Goal: Contribute content: Contribute content

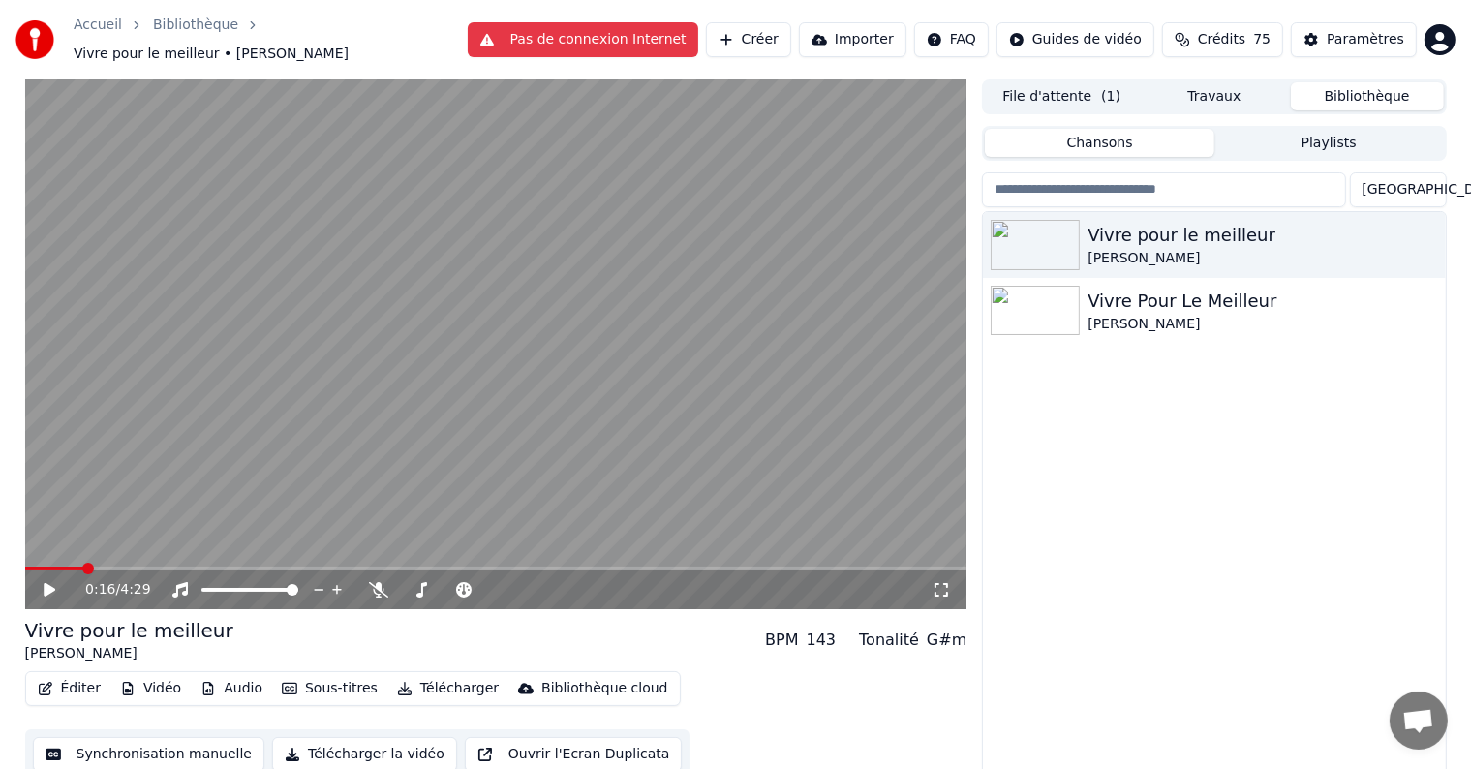
click at [764, 566] on span at bounding box center [496, 568] width 942 height 4
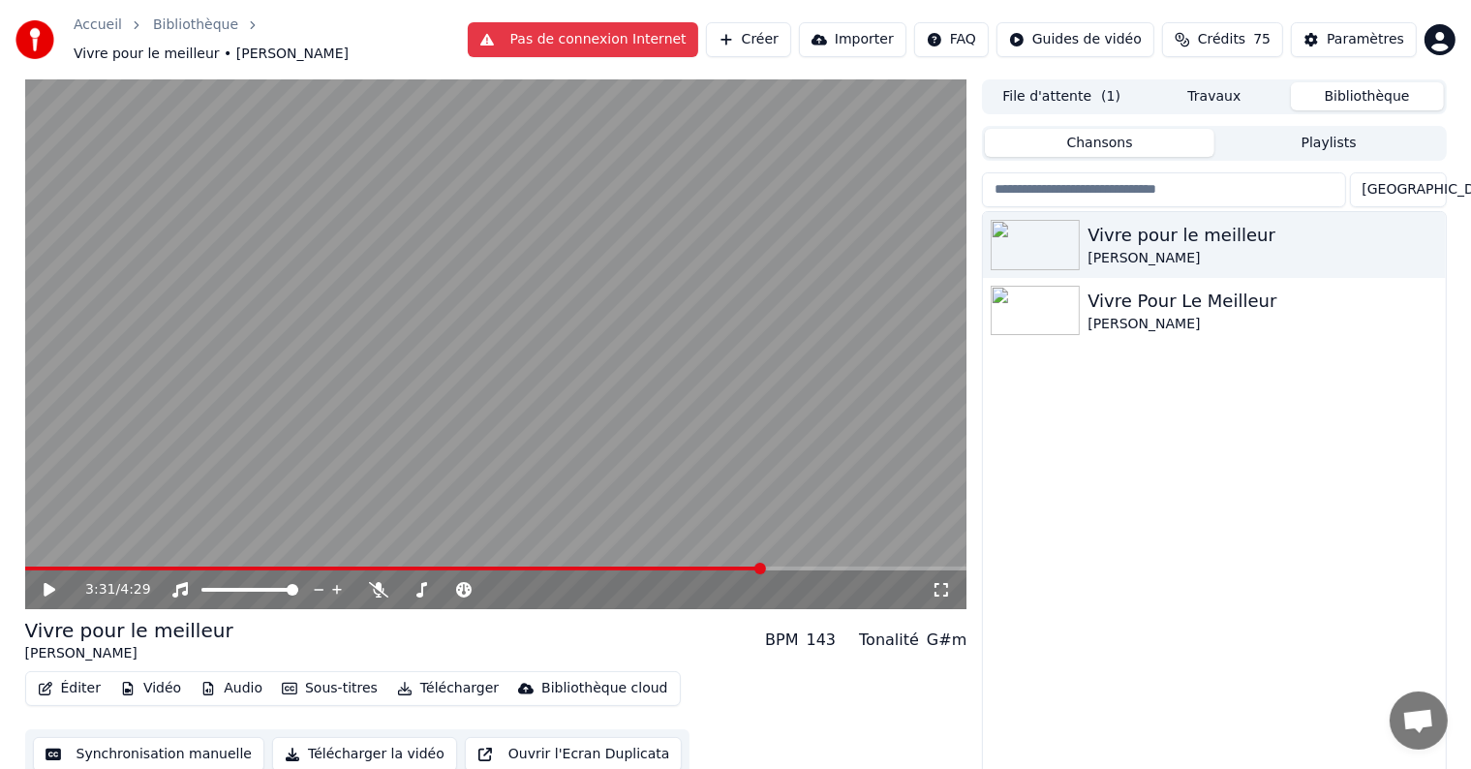
click at [550, 570] on div "3:31 / 4:29" at bounding box center [496, 589] width 942 height 39
click at [549, 555] on video at bounding box center [496, 344] width 942 height 530
click at [551, 566] on span at bounding box center [398, 568] width 746 height 4
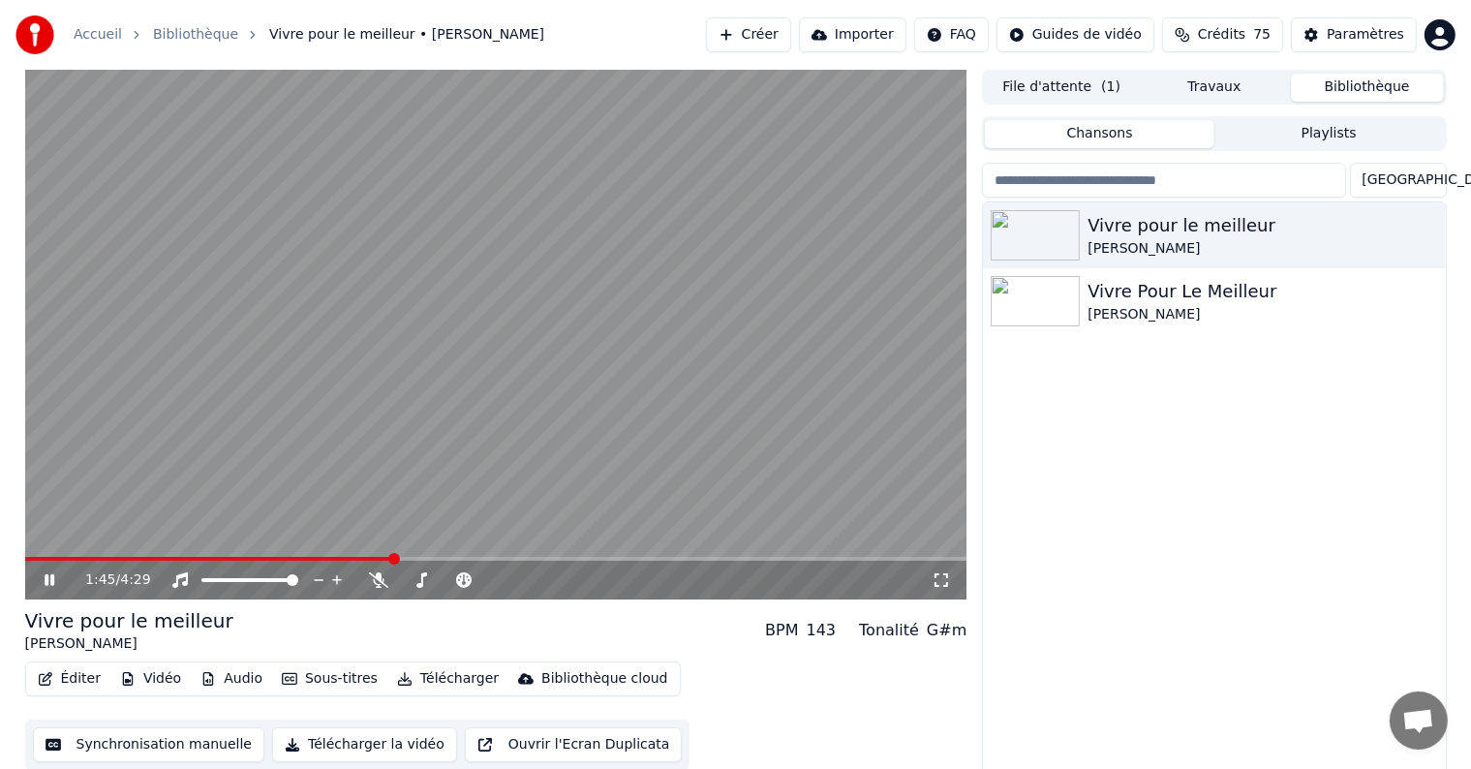
click at [392, 558] on span at bounding box center [209, 559] width 368 height 4
click at [256, 558] on span at bounding box center [140, 559] width 231 height 4
click at [320, 557] on span at bounding box center [183, 559] width 316 height 4
click at [50, 578] on icon at bounding box center [50, 580] width 10 height 12
click at [50, 578] on icon at bounding box center [50, 580] width 12 height 14
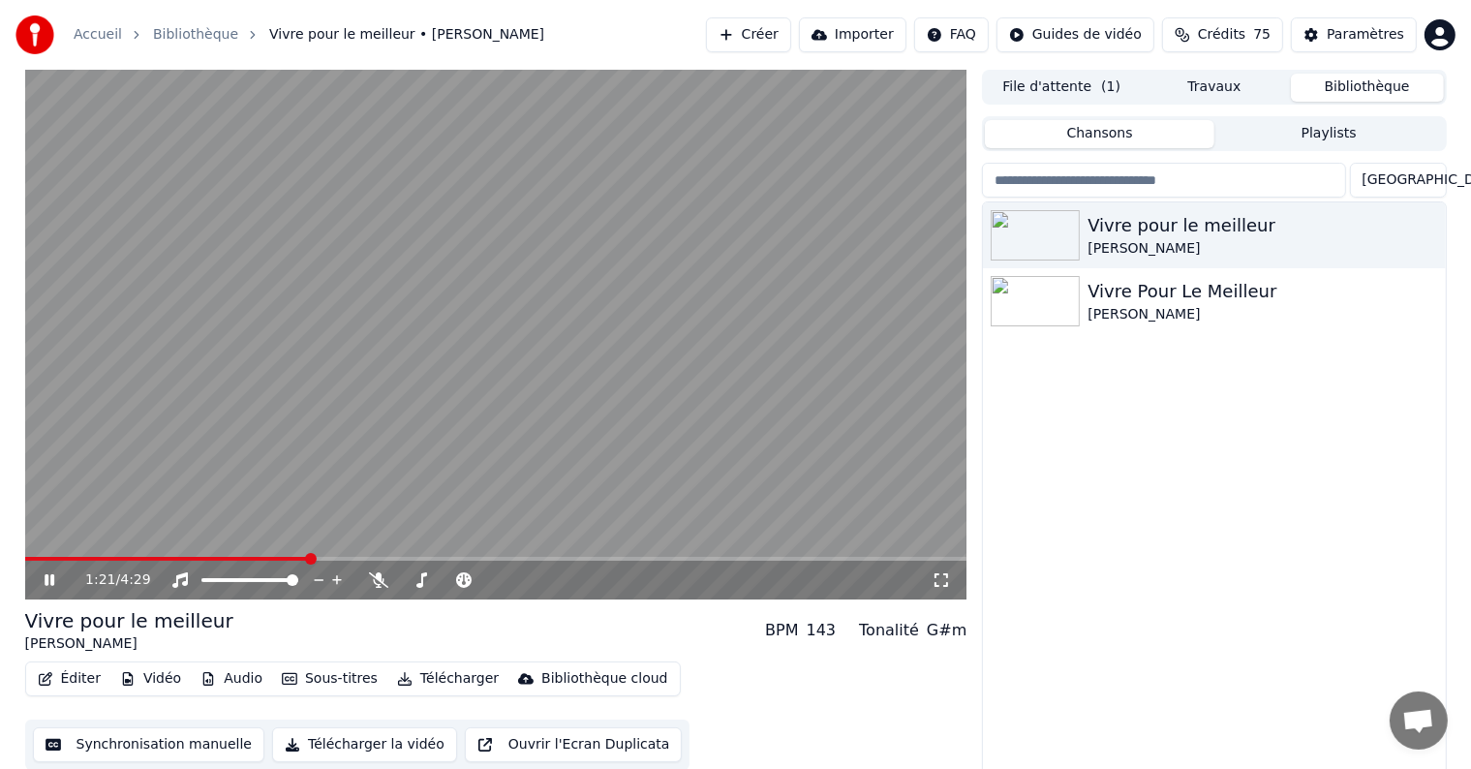
click at [308, 557] on span at bounding box center [167, 559] width 284 height 4
click at [289, 556] on video at bounding box center [496, 335] width 942 height 530
click at [41, 577] on icon at bounding box center [64, 579] width 46 height 15
click at [318, 561] on span at bounding box center [172, 559] width 294 height 4
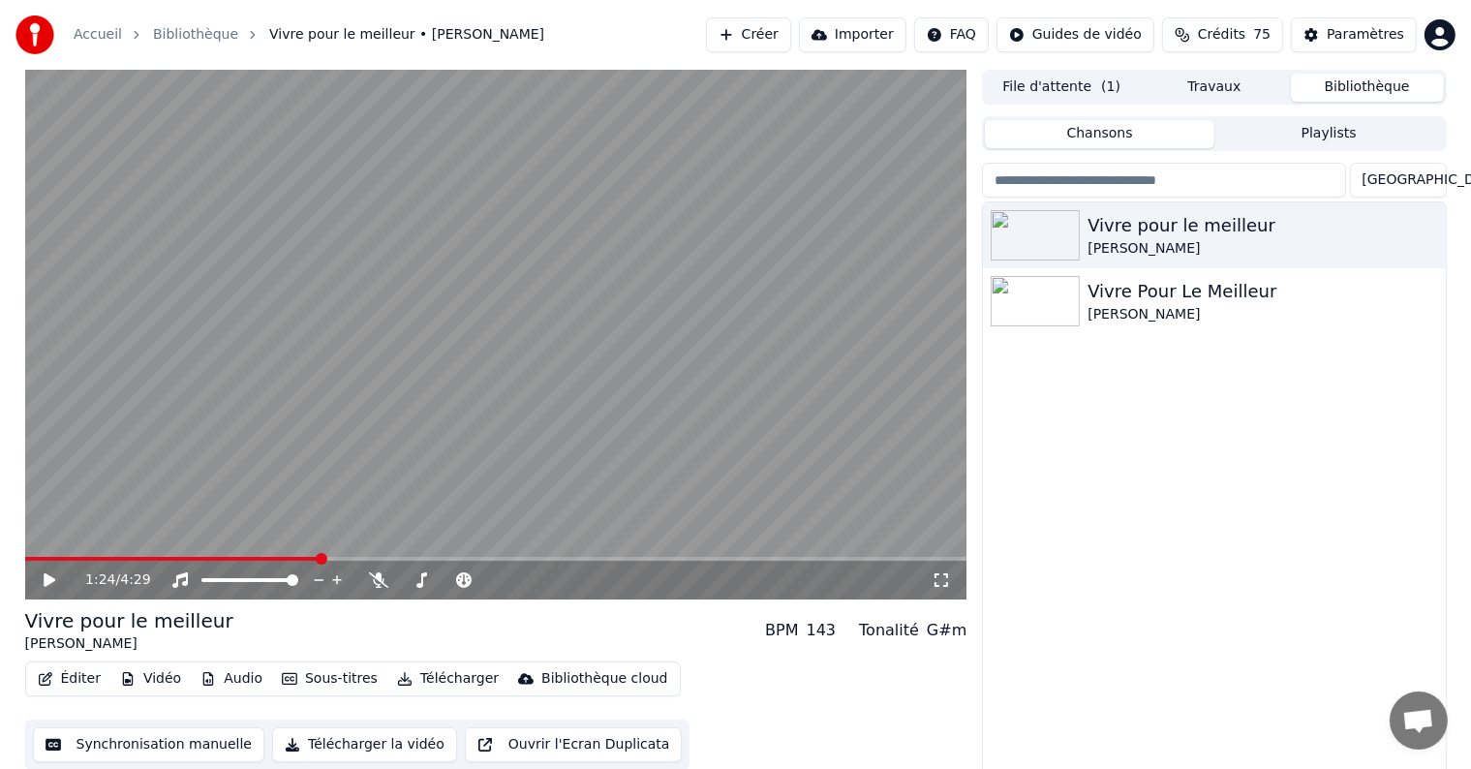
click at [54, 585] on icon at bounding box center [64, 579] width 46 height 15
click at [47, 580] on icon at bounding box center [50, 580] width 10 height 12
click at [1291, 295] on div "Vivre Pour Le Meilleur" at bounding box center [1252, 291] width 330 height 27
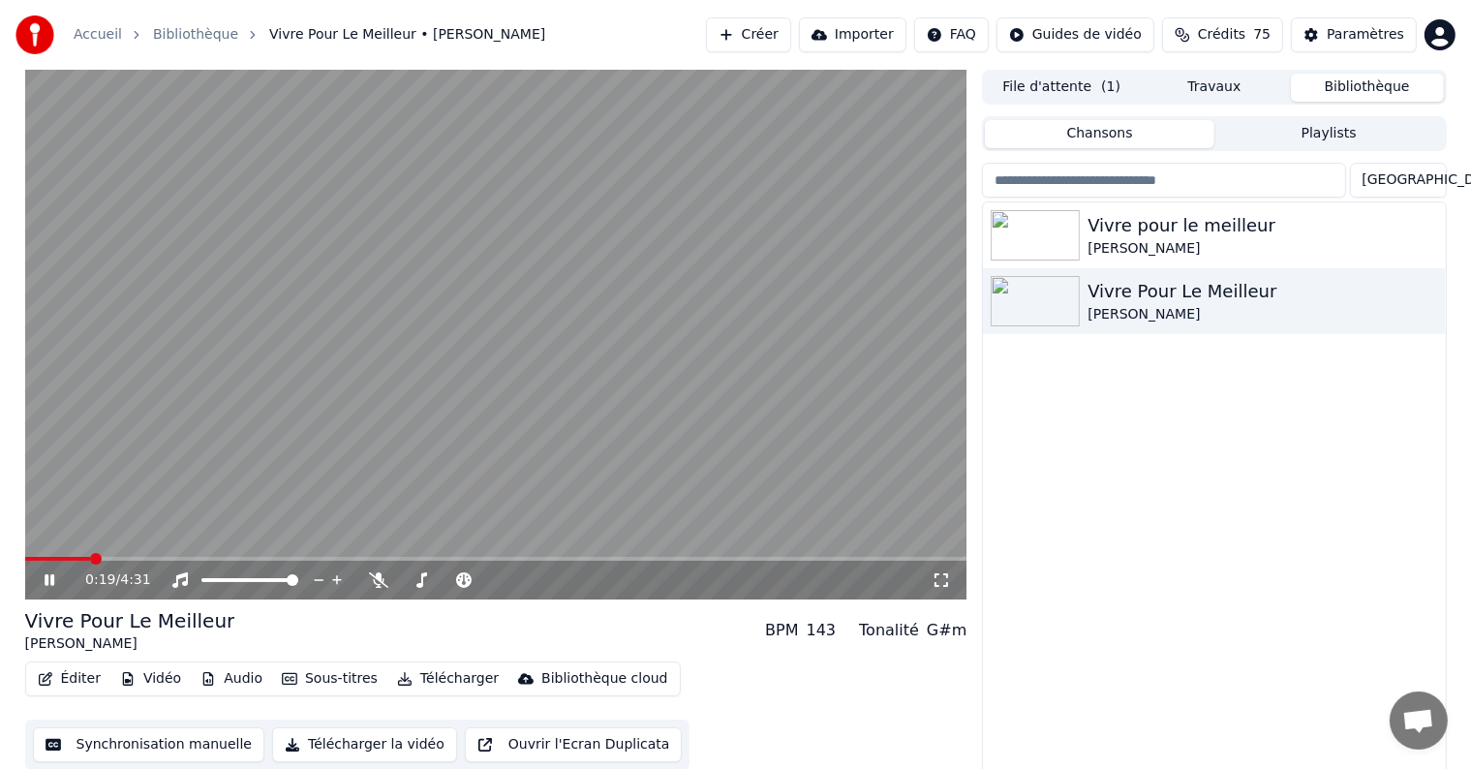
click at [90, 560] on span at bounding box center [496, 559] width 942 height 4
click at [49, 585] on icon at bounding box center [64, 579] width 46 height 15
click at [1431, 295] on icon "button" at bounding box center [1427, 299] width 19 height 15
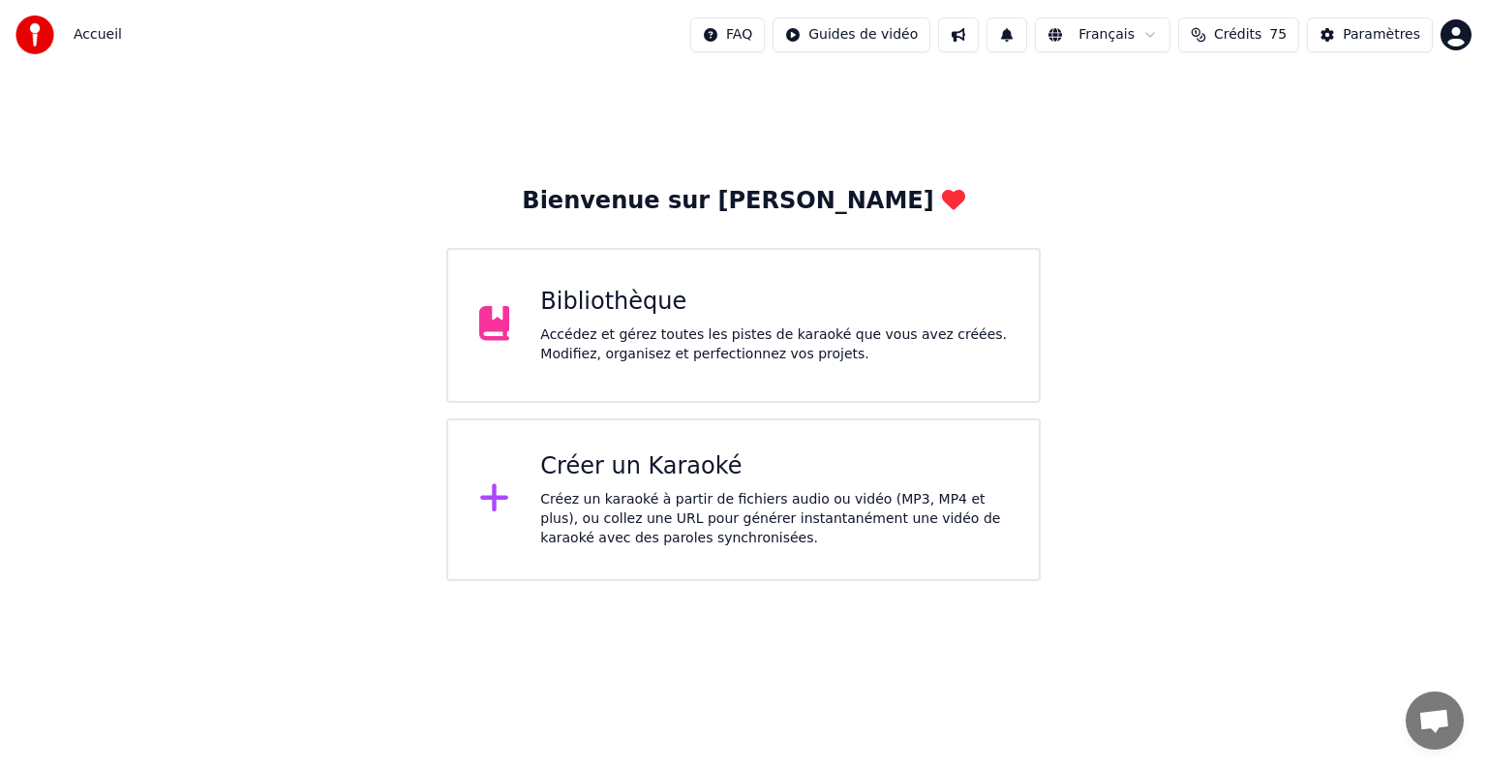
click at [642, 312] on div "Bibliothèque" at bounding box center [774, 302] width 468 height 31
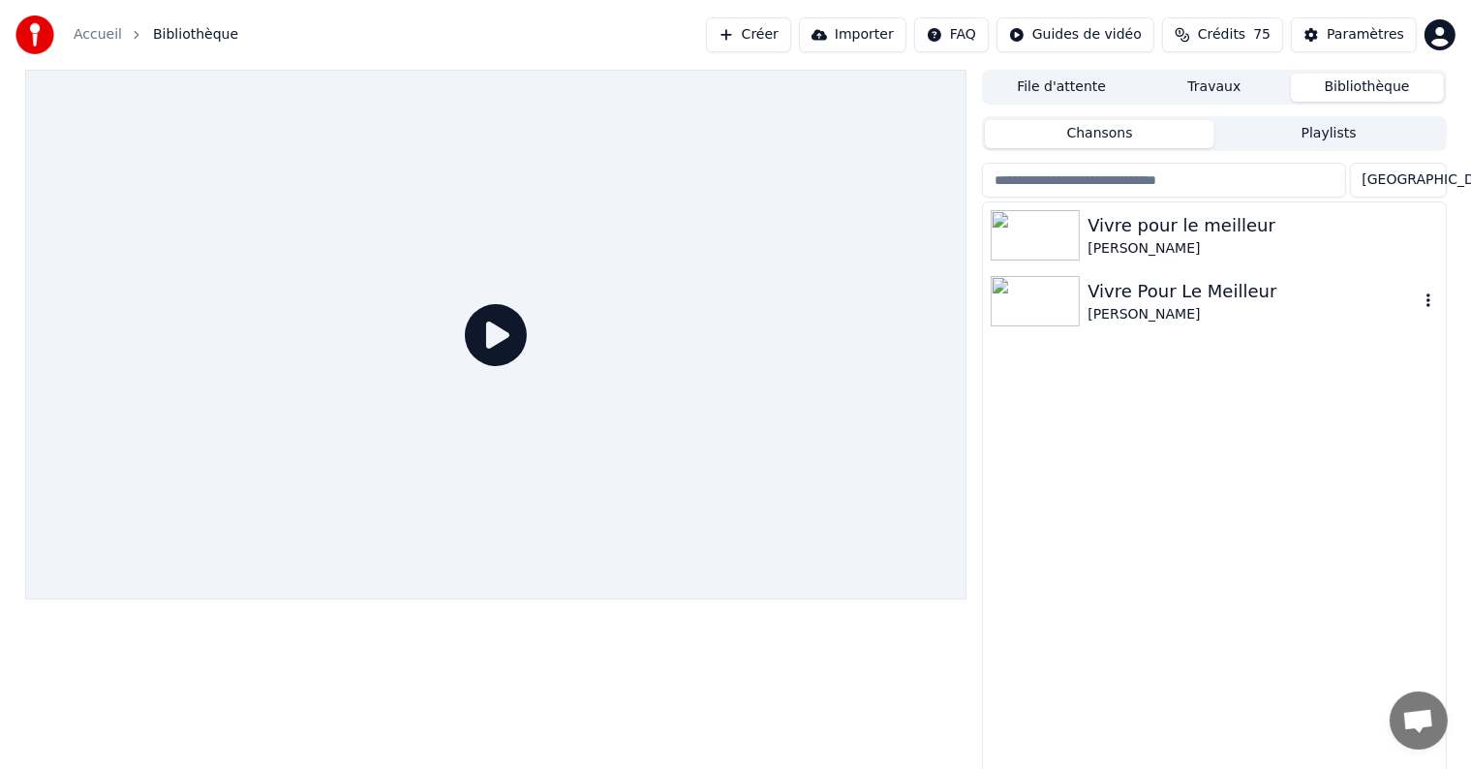
click at [1293, 314] on div "[PERSON_NAME]" at bounding box center [1252, 314] width 330 height 19
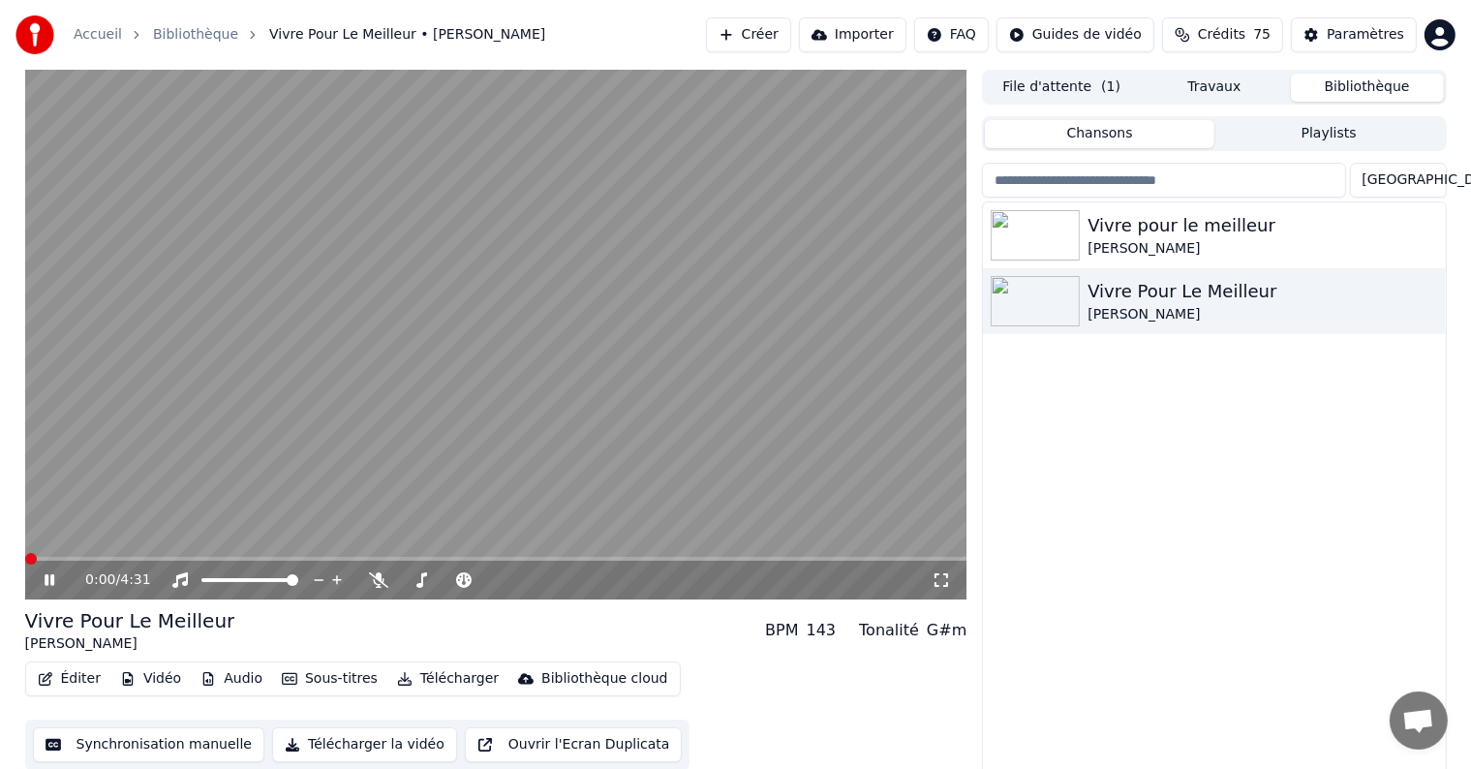
click at [79, 558] on span at bounding box center [496, 559] width 942 height 4
click at [43, 577] on icon at bounding box center [64, 579] width 46 height 15
click at [1427, 304] on icon "button" at bounding box center [1428, 300] width 4 height 14
click at [1340, 458] on div "Vivre pour le meilleur [PERSON_NAME] Vivre Pour Le Meilleur [PERSON_NAME]" at bounding box center [1214, 489] width 462 height 575
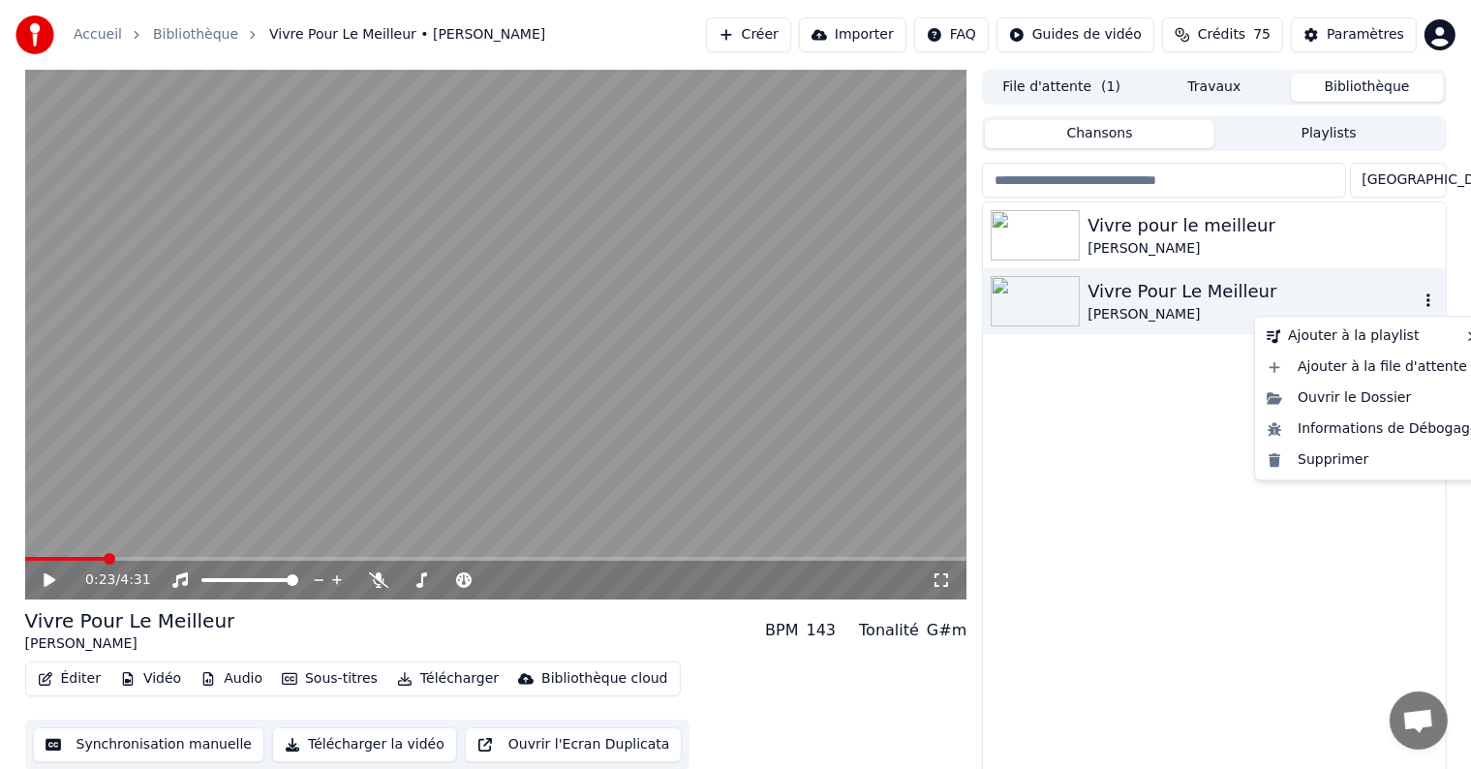
click at [1429, 302] on icon "button" at bounding box center [1427, 299] width 19 height 15
click at [1336, 466] on div "Supprimer" at bounding box center [1373, 459] width 228 height 31
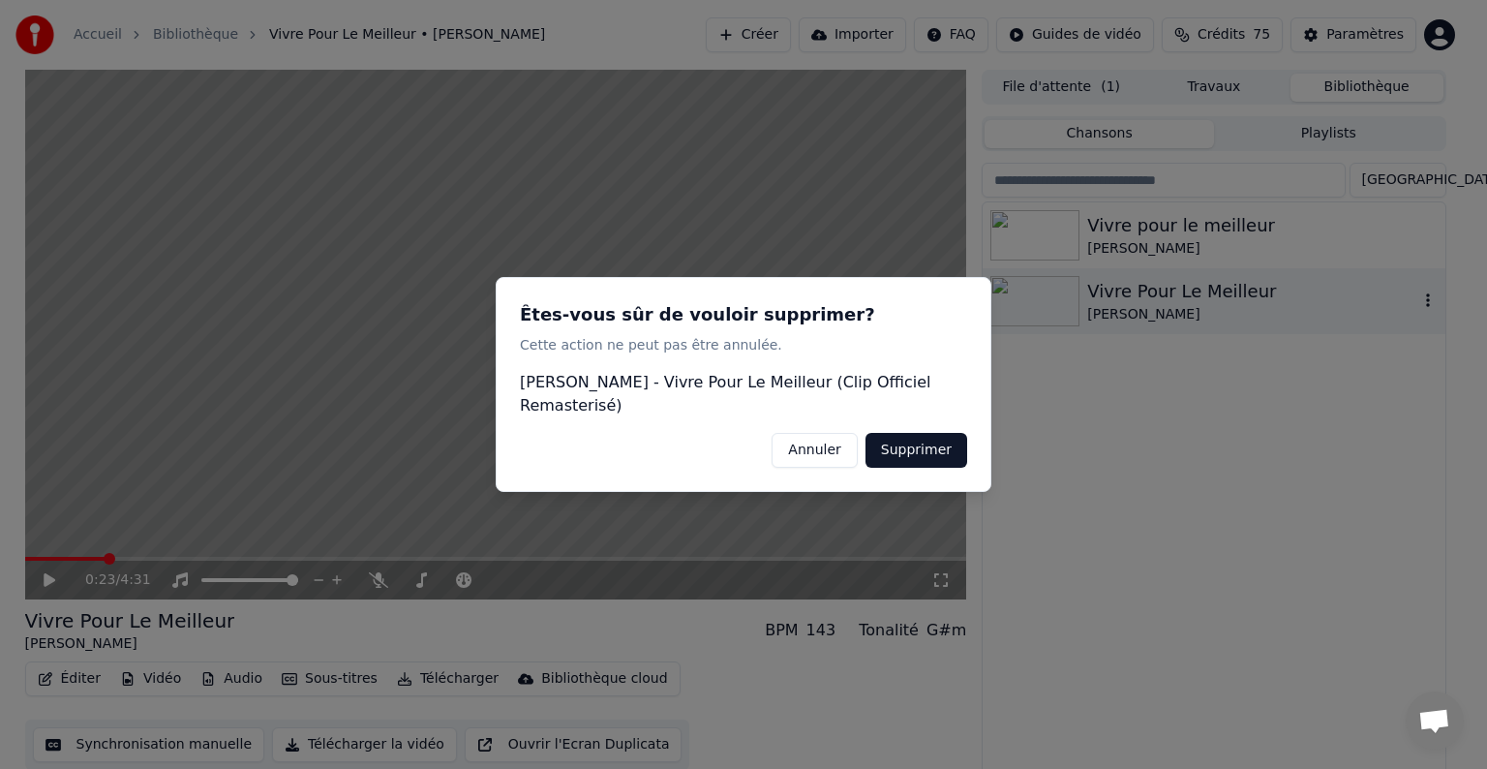
click at [925, 457] on button "Supprimer" at bounding box center [917, 450] width 102 height 35
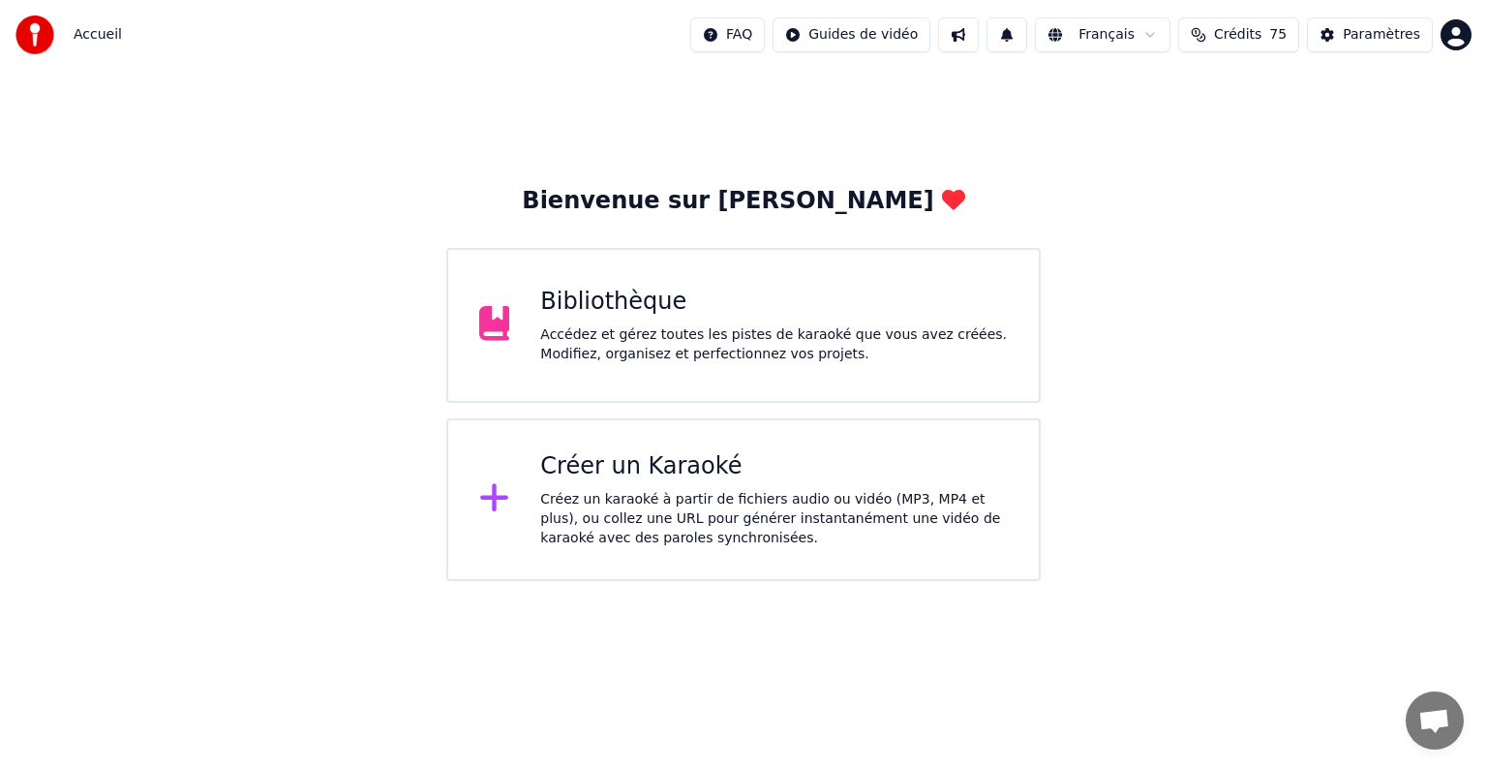
click at [787, 454] on div "Créer un Karaoké" at bounding box center [774, 466] width 468 height 31
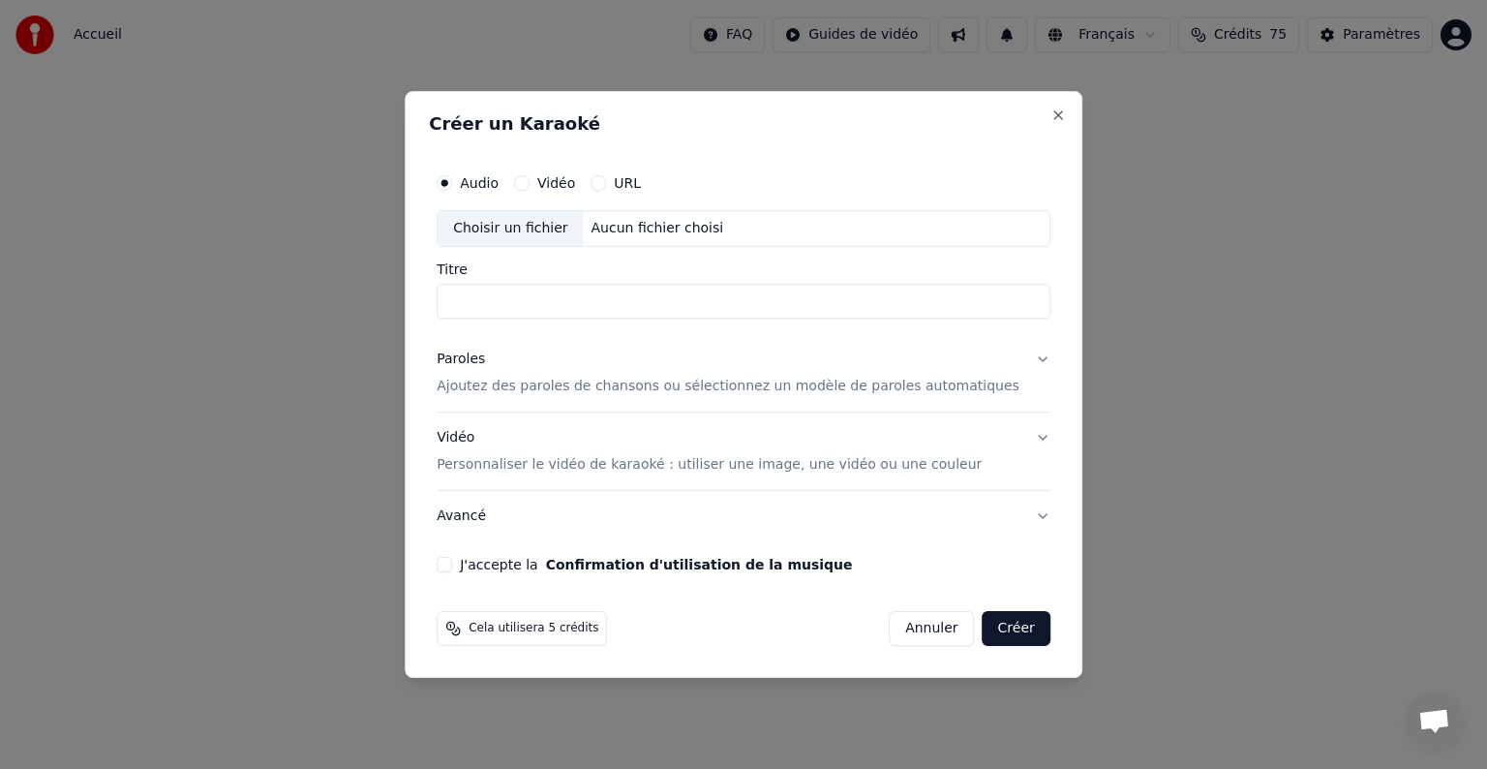
click at [527, 225] on div "Choisir un fichier" at bounding box center [510, 228] width 145 height 35
type input "**********"
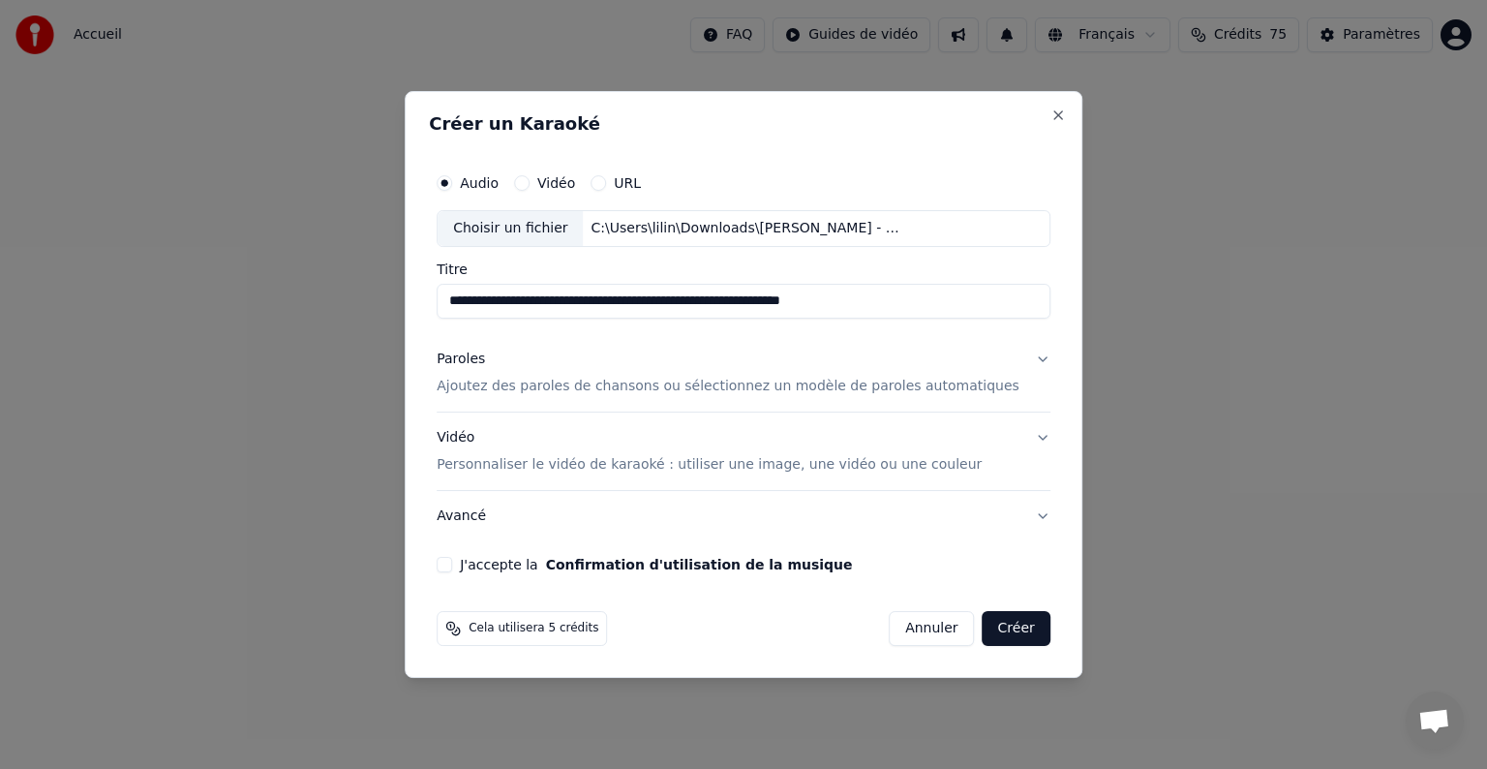
click at [1014, 360] on button "Paroles Ajoutez des paroles de chansons ou sélectionnez un modèle de paroles au…" at bounding box center [744, 372] width 614 height 77
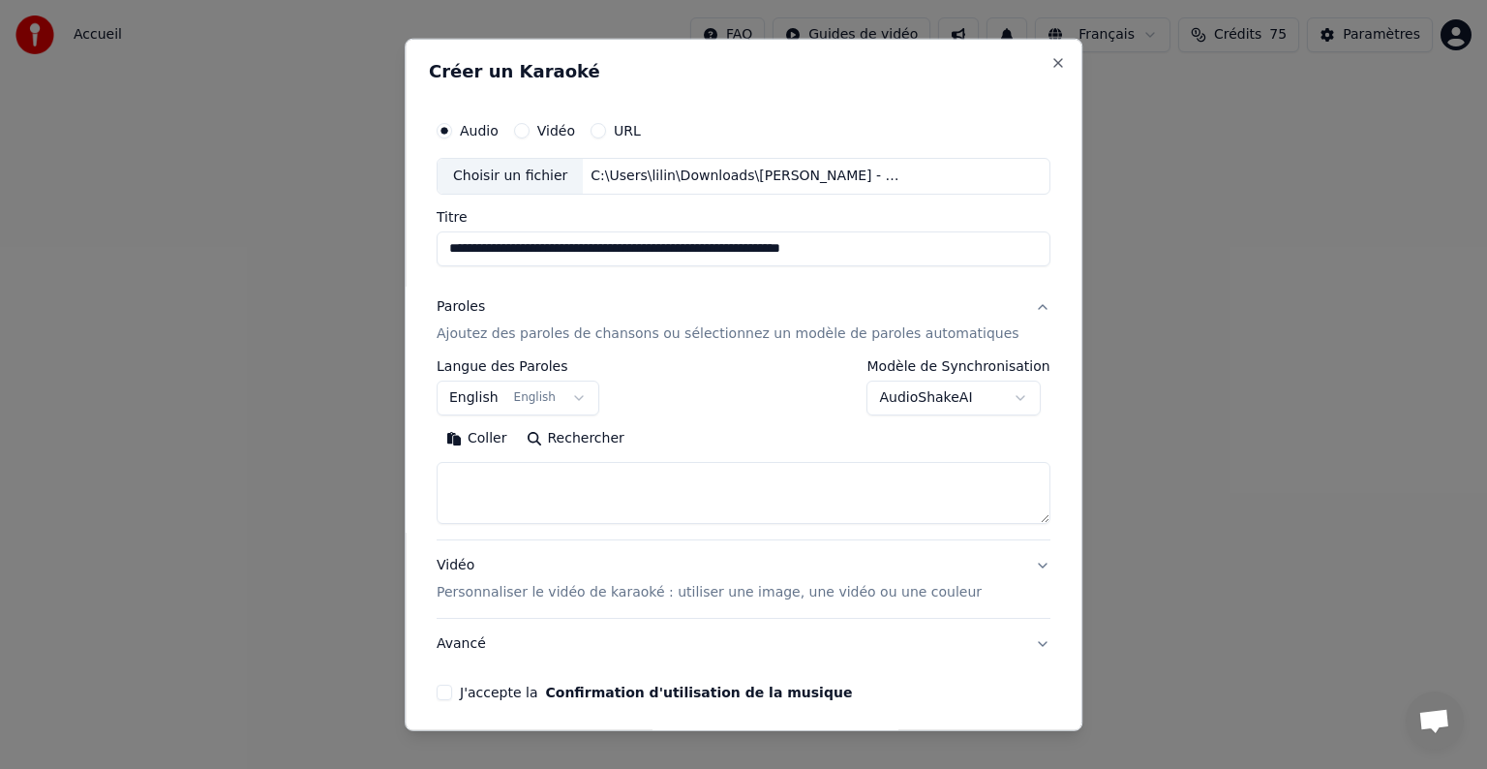
click at [542, 395] on button "English English" at bounding box center [518, 398] width 163 height 35
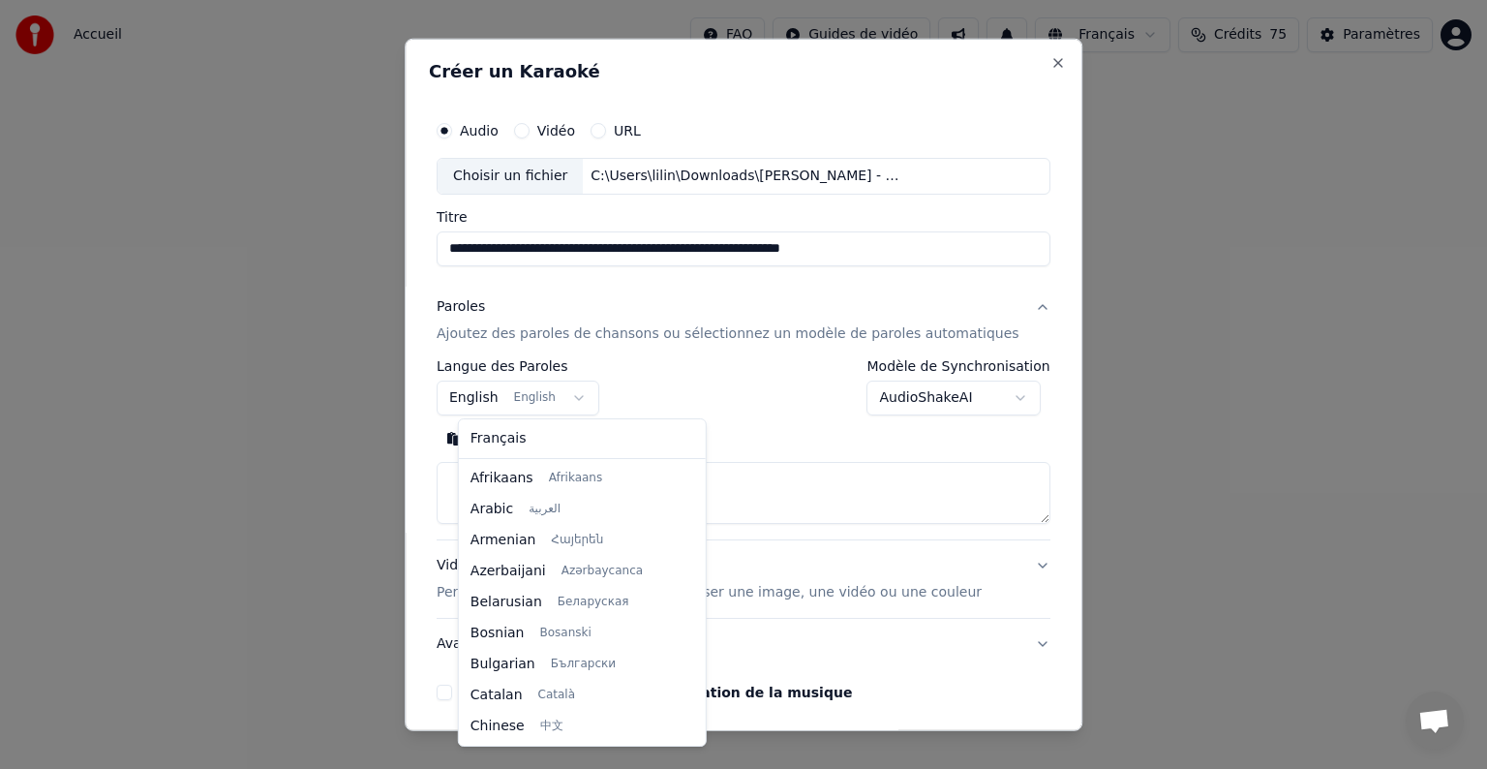
scroll to position [155, 0]
select select "**"
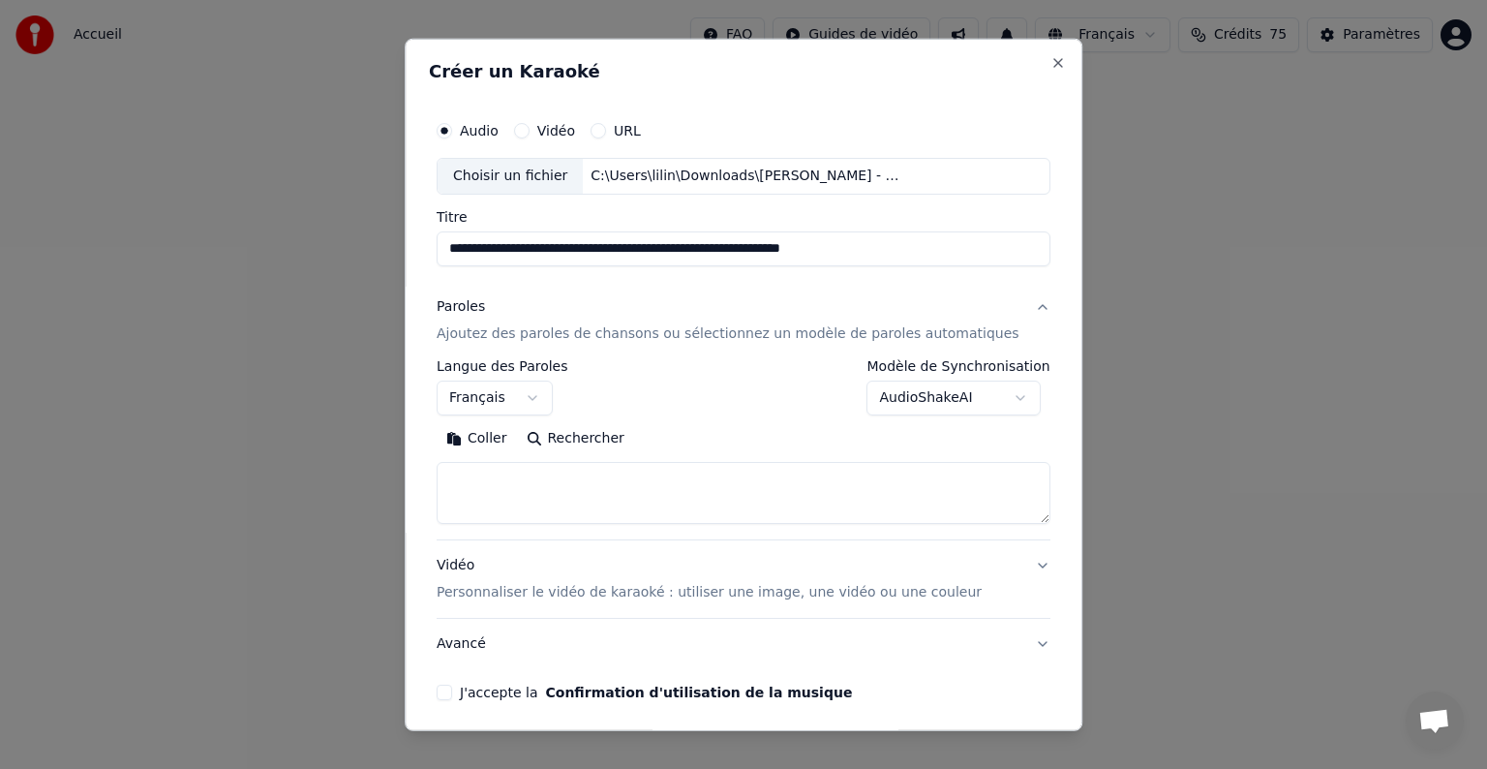
click at [497, 444] on button "Coller" at bounding box center [477, 438] width 80 height 31
click at [452, 689] on button "J'accepte la Confirmation d'utilisation de la musique" at bounding box center [444, 692] width 15 height 15
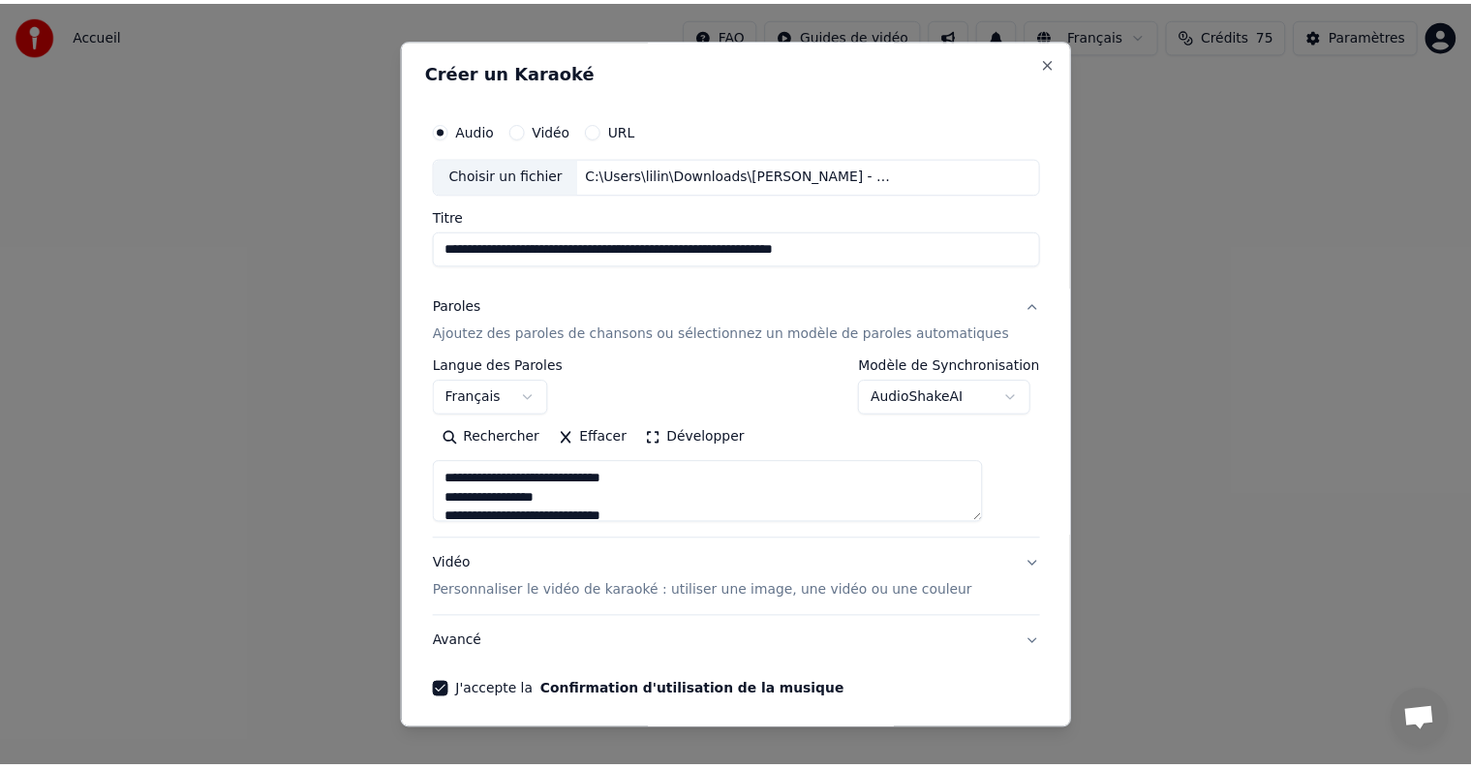
scroll to position [74, 0]
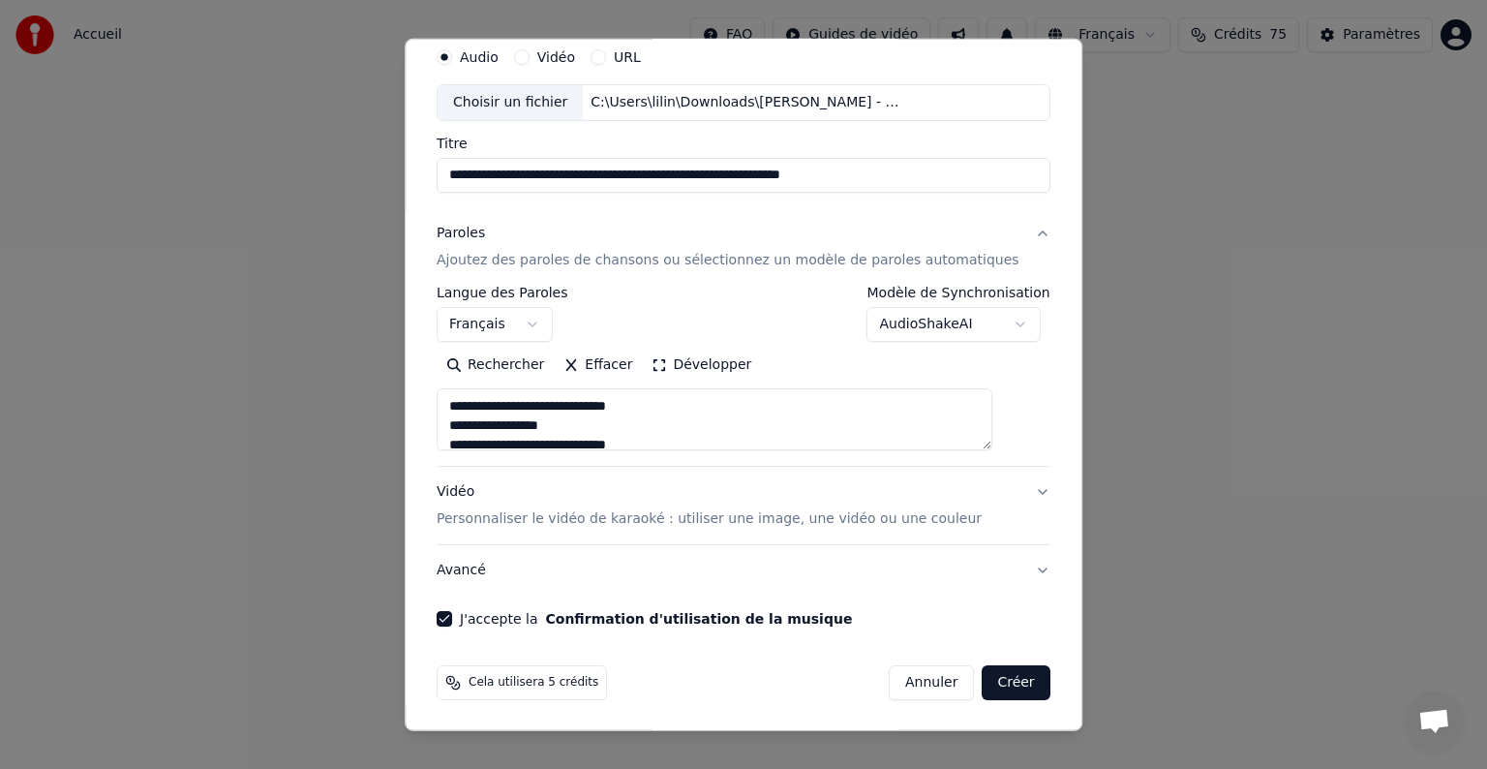
click at [989, 675] on button "Créer" at bounding box center [1017, 682] width 68 height 35
type textarea "**********"
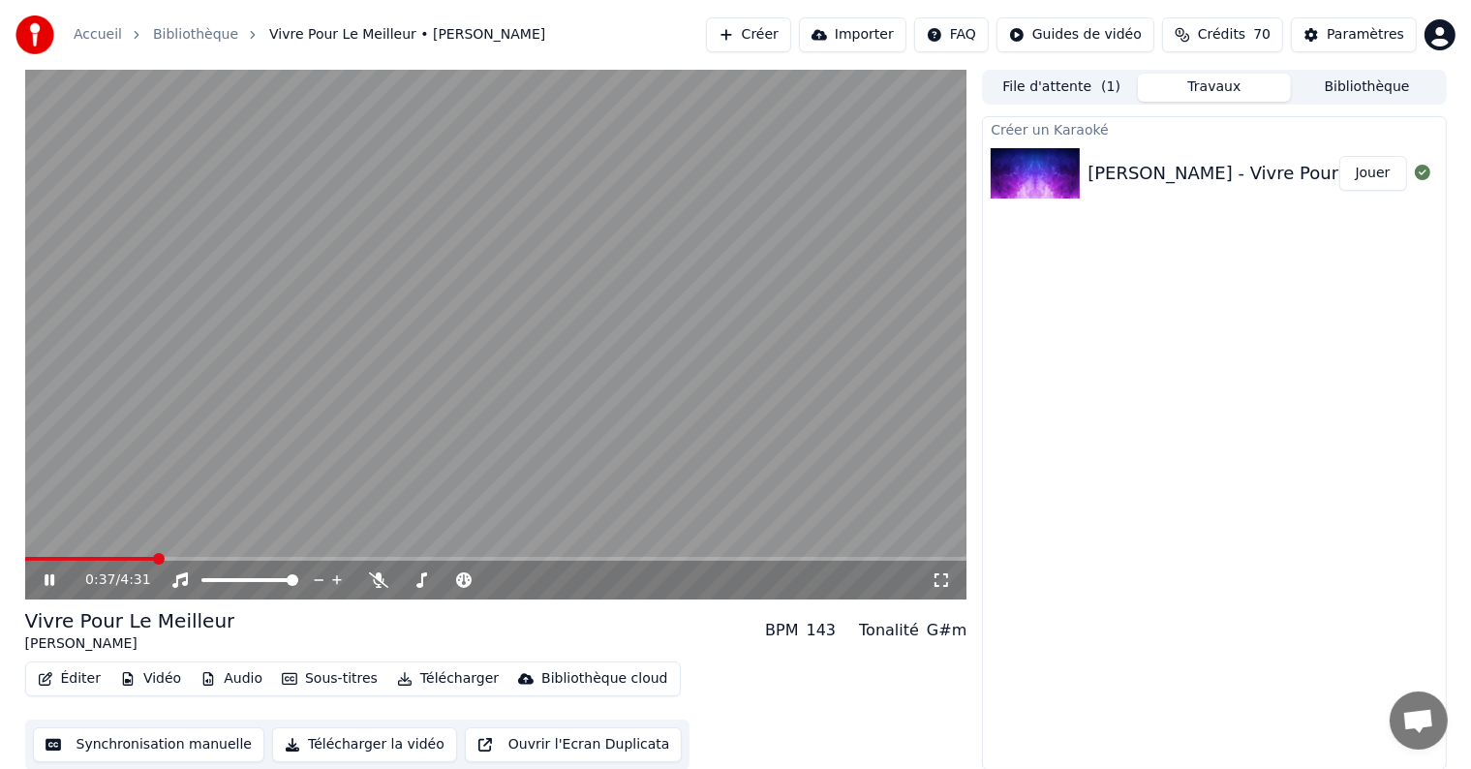
click at [27, 555] on video at bounding box center [496, 335] width 942 height 530
click at [25, 553] on span at bounding box center [31, 559] width 12 height 12
click at [50, 577] on icon at bounding box center [50, 580] width 12 height 14
click at [50, 577] on icon at bounding box center [50, 580] width 10 height 12
click at [50, 577] on icon at bounding box center [50, 580] width 12 height 14
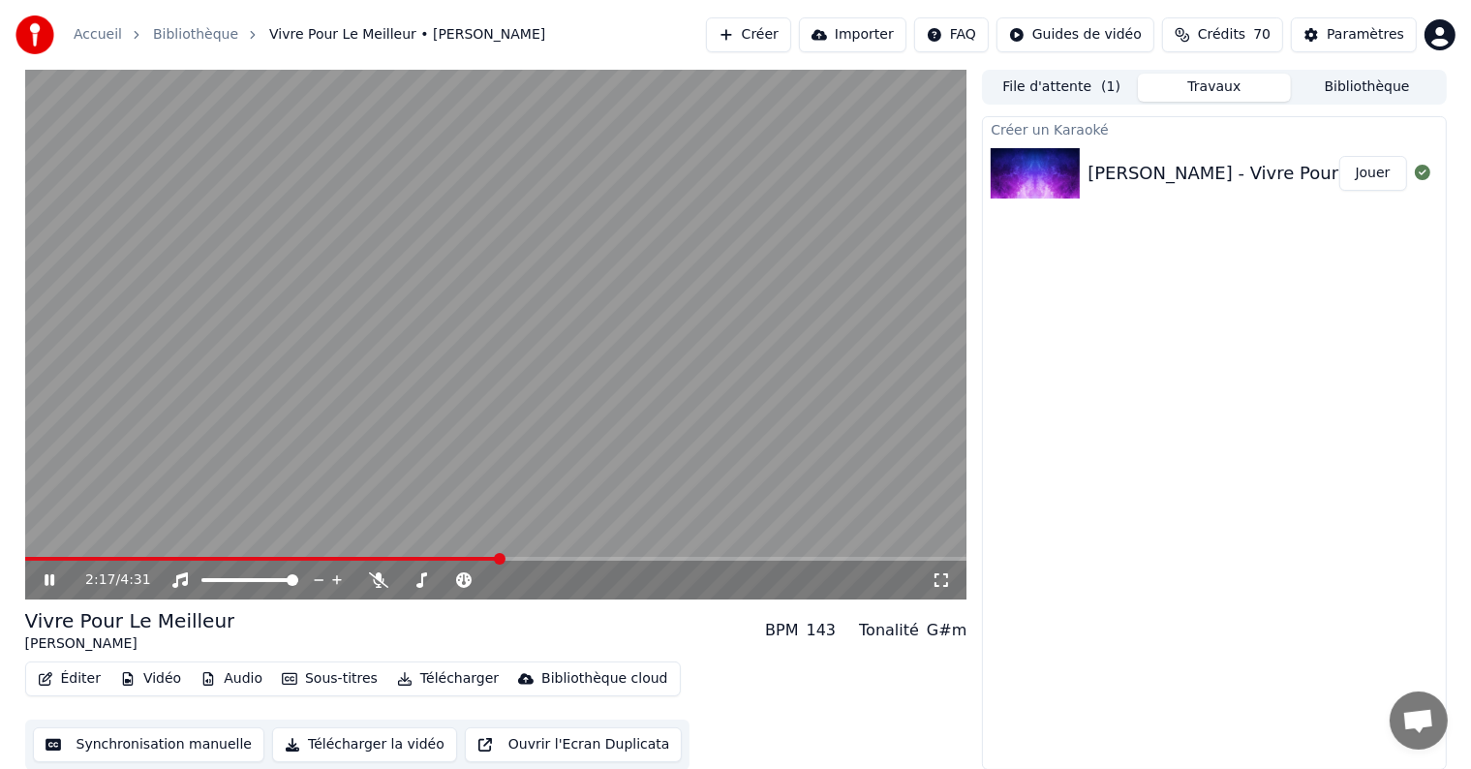
click at [46, 576] on icon at bounding box center [50, 580] width 10 height 12
click at [1031, 93] on button "File d'attente ( 1 )" at bounding box center [1061, 88] width 153 height 28
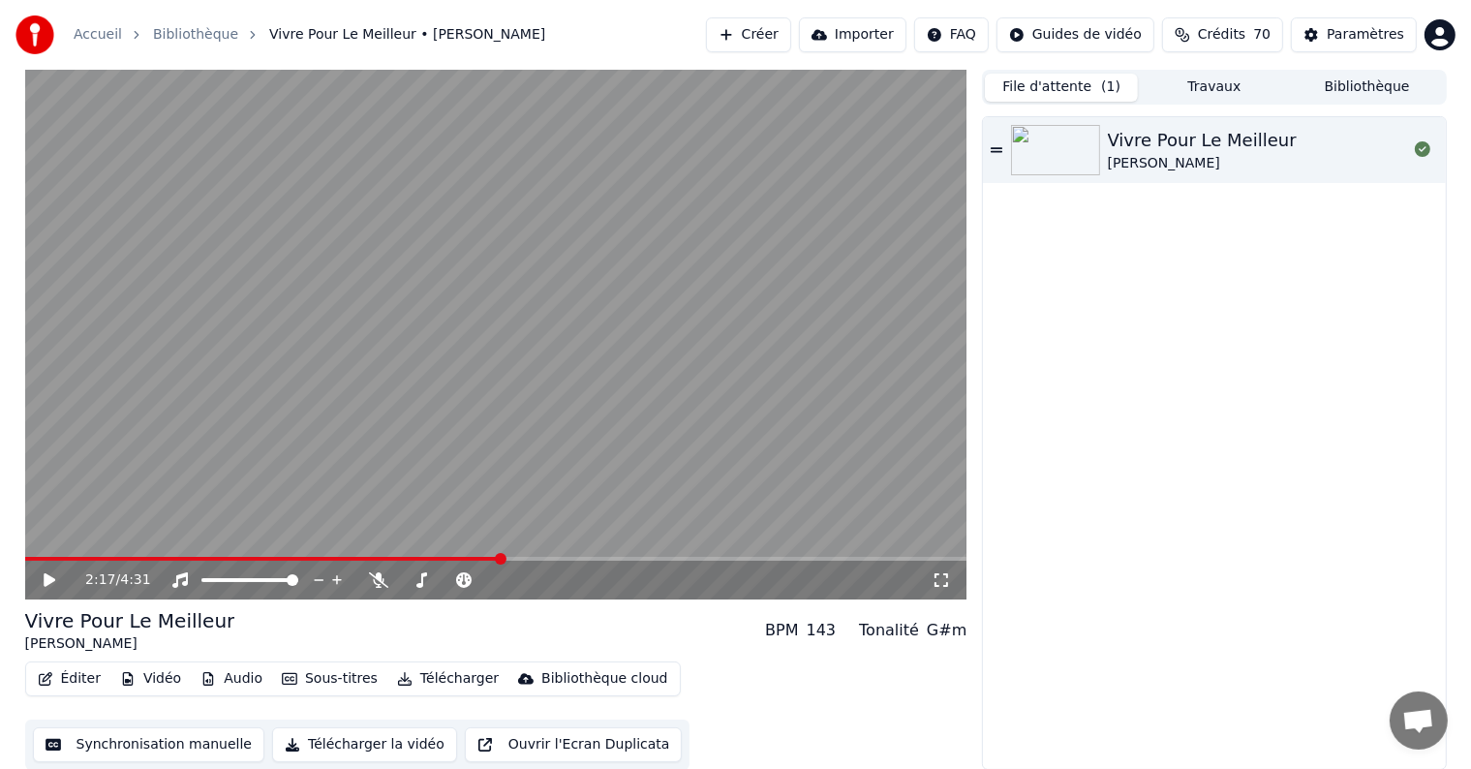
click at [1031, 93] on button "File d'attente ( 1 )" at bounding box center [1061, 88] width 153 height 28
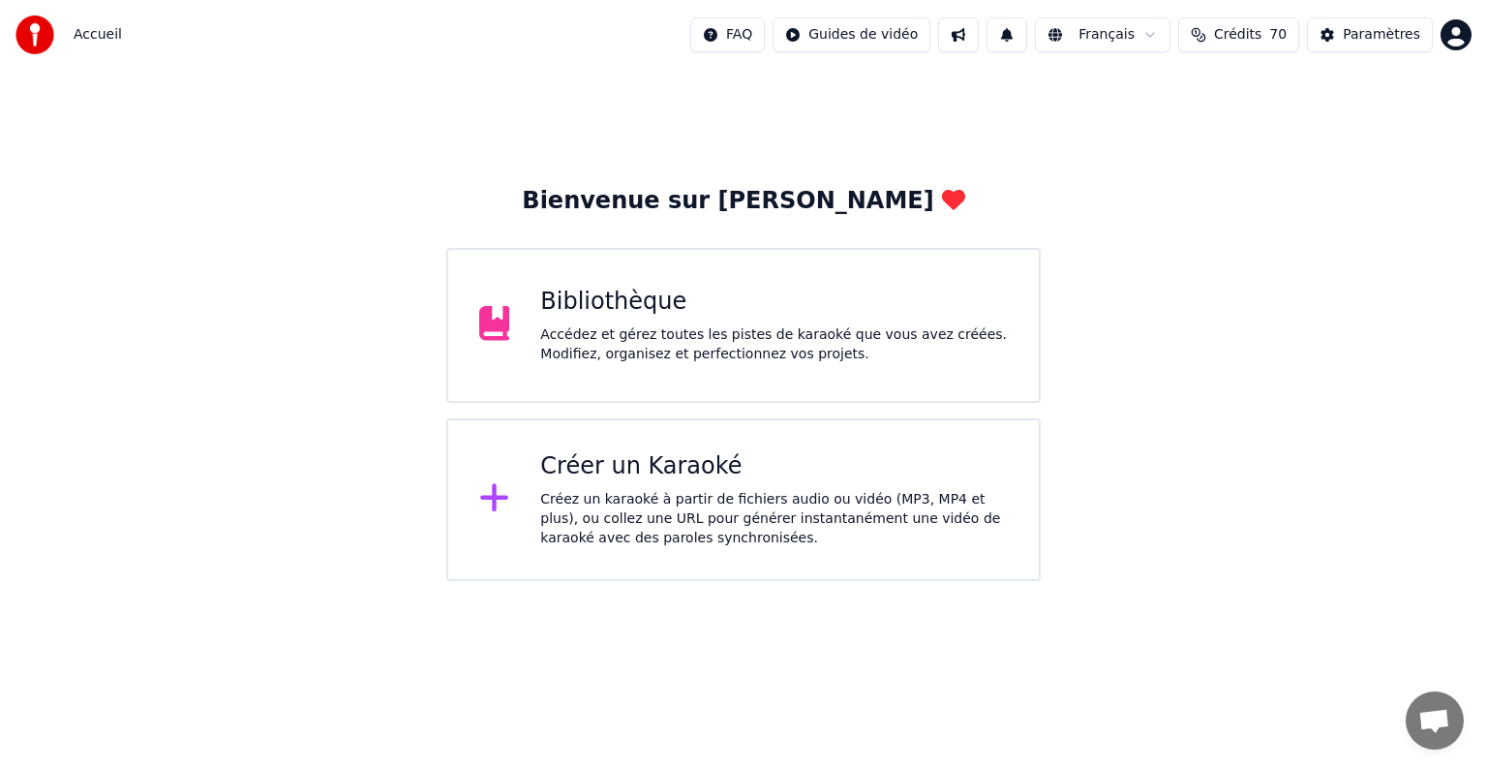
click at [643, 469] on div "Créer un Karaoké" at bounding box center [774, 466] width 468 height 31
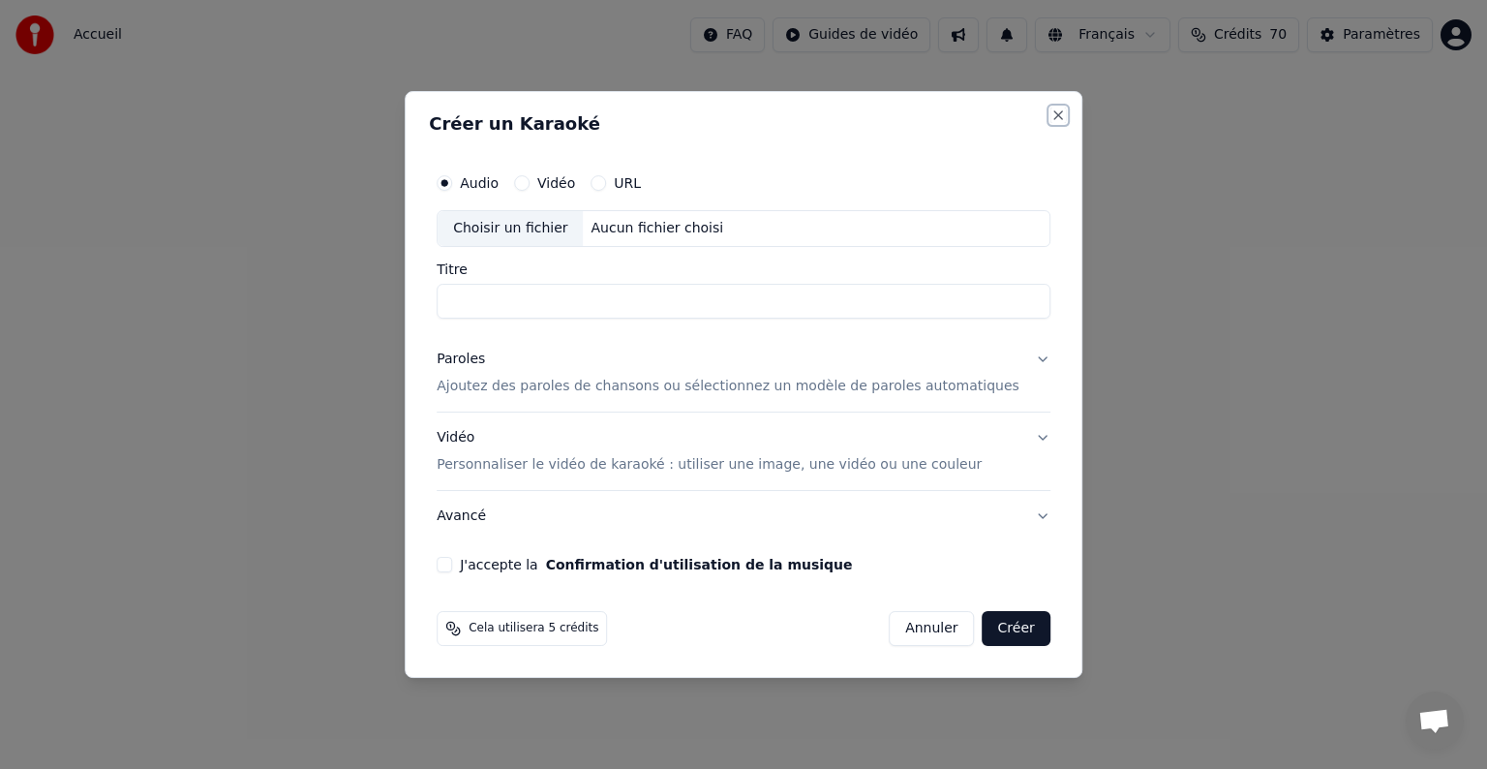
click at [1050, 120] on button "Close" at bounding box center [1057, 114] width 15 height 15
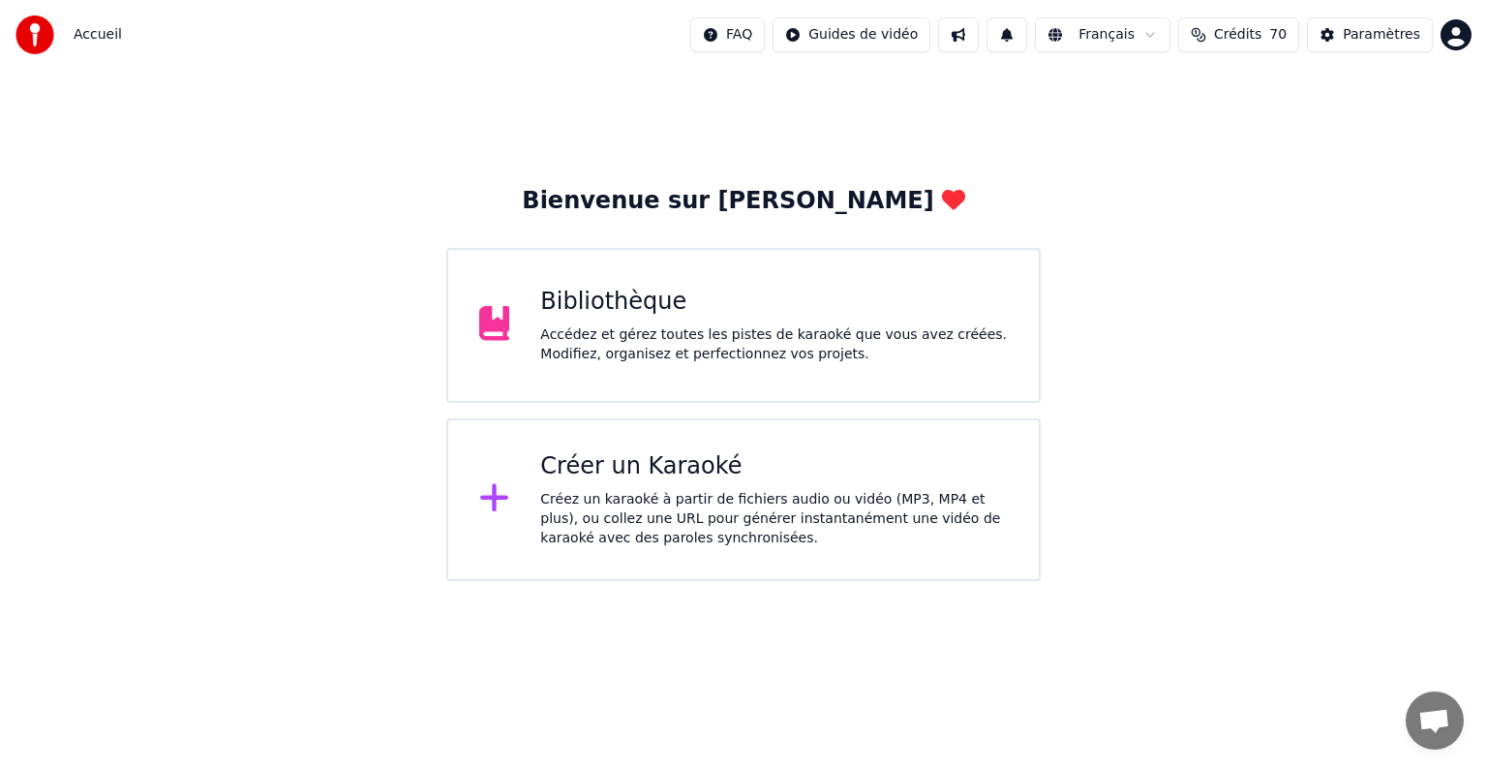
click at [804, 456] on div "Créer un Karaoké" at bounding box center [774, 466] width 468 height 31
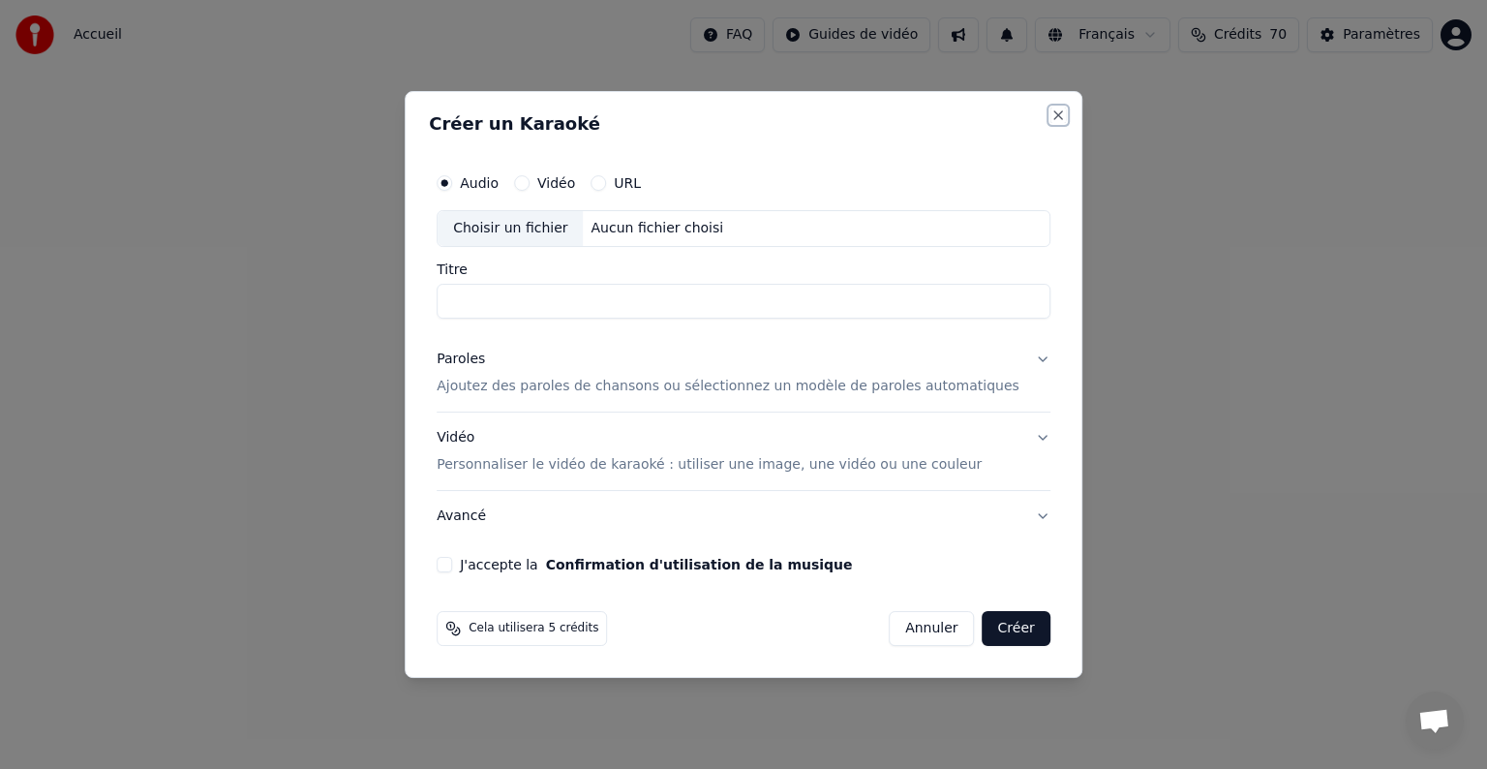
click at [1050, 120] on button "Close" at bounding box center [1057, 114] width 15 height 15
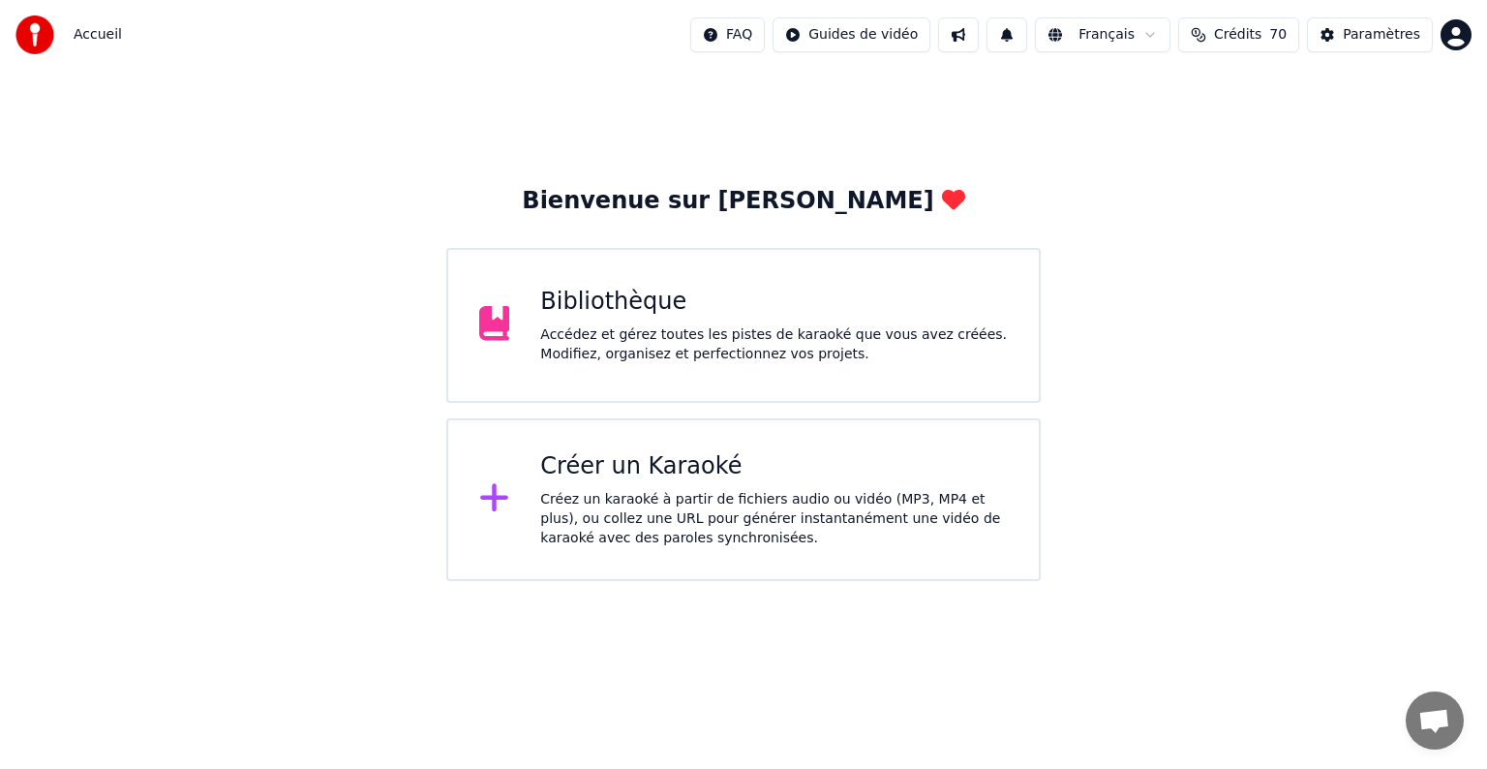
click at [854, 299] on div "Bibliothèque" at bounding box center [774, 302] width 468 height 31
